Goal: Task Accomplishment & Management: Complete application form

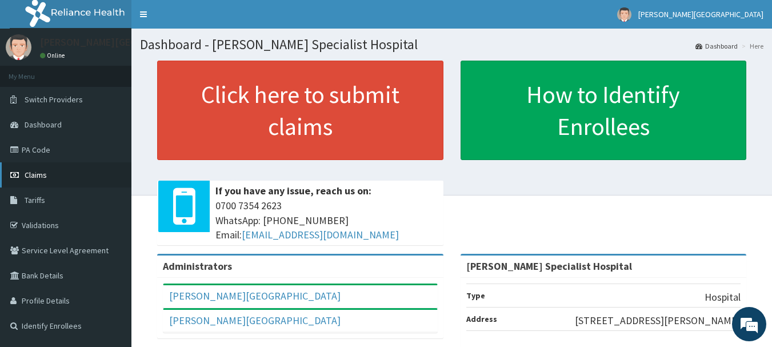
click at [34, 173] on span "Claims" at bounding box center [36, 175] width 22 height 10
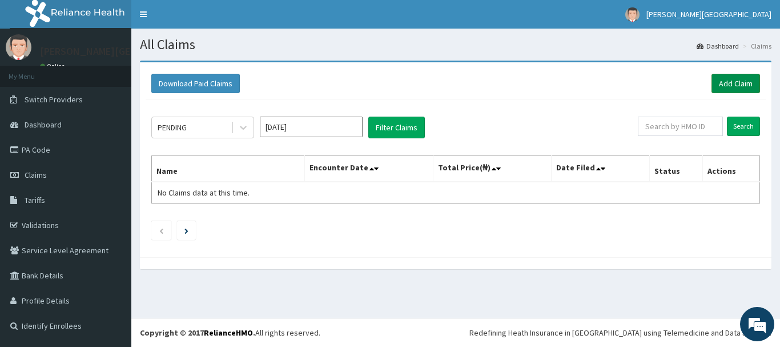
click at [733, 81] on link "Add Claim" at bounding box center [736, 83] width 49 height 19
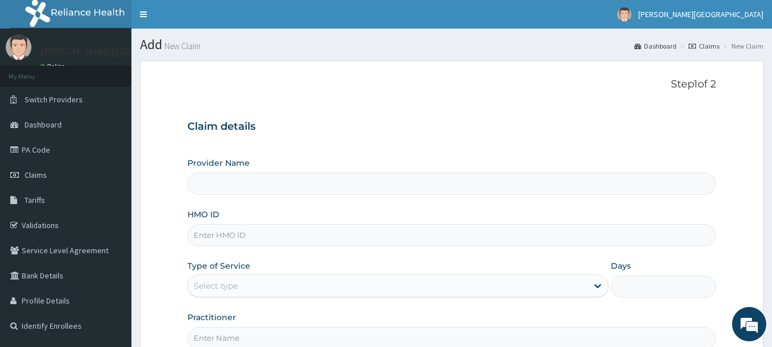
type input "[PERSON_NAME] Specialist Hospital"
